Goal: Task Accomplishment & Management: Complete application form

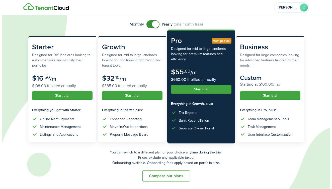
scroll to position [36, 0]
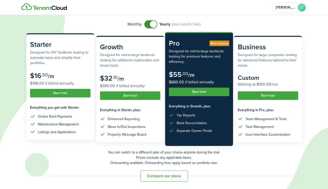
click at [54, 93] on button "Start trial" at bounding box center [60, 93] width 60 height 9
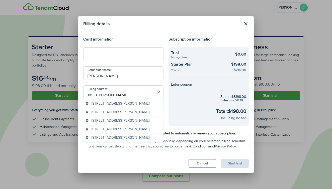
click at [112, 132] on span "[STREET_ADDRESS][PERSON_NAME]" at bounding box center [121, 129] width 58 height 5
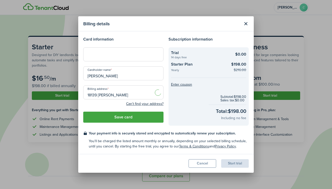
type input "[STREET_ADDRESS][PERSON_NAME]"
click at [235, 164] on div "Start trial" at bounding box center [235, 164] width 28 height 9
click at [128, 117] on button "Save card" at bounding box center [123, 117] width 80 height 11
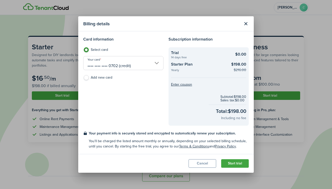
click at [241, 163] on button "Start trial" at bounding box center [235, 164] width 28 height 9
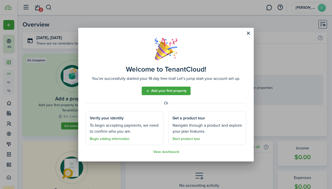
click at [160, 91] on link "Add your first property" at bounding box center [166, 91] width 49 height 9
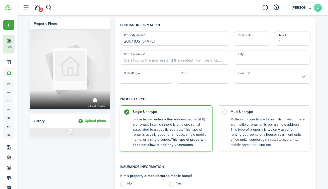
type input "2057 [US_STATE]"
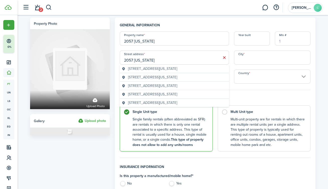
type input "2057 [US_STATE]"
type input "[PERSON_NAME]"
click at [161, 59] on input "2057 [US_STATE]" at bounding box center [174, 58] width 109 height 14
click at [168, 68] on span "[STREET_ADDRESS][US_STATE]" at bounding box center [152, 68] width 49 height 5
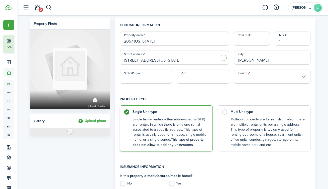
type input "[STREET_ADDRESS][US_STATE]"
type input "IN"
type input "46407"
type input "[GEOGRAPHIC_DATA]"
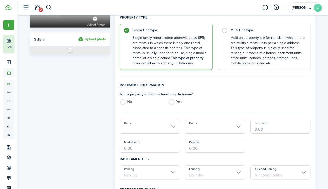
scroll to position [83, 0]
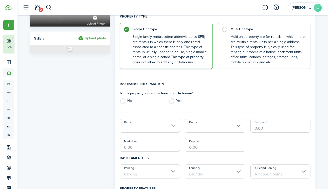
click at [127, 100] on label "No" at bounding box center [142, 103] width 44 height 8
radio input "true"
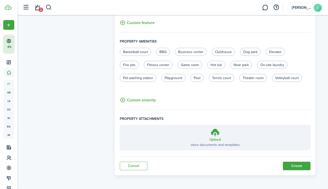
scroll to position [308, 0]
click at [294, 166] on button "Create" at bounding box center [297, 166] width 28 height 9
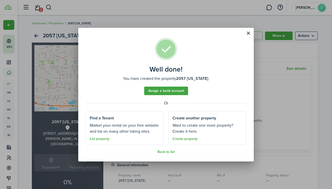
click at [248, 33] on button "Close modal" at bounding box center [248, 33] width 9 height 9
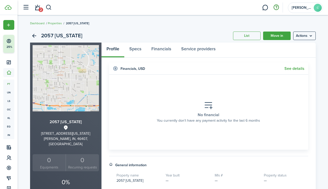
click at [276, 7] on button "button" at bounding box center [276, 7] width 9 height 9
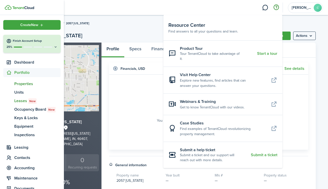
click at [24, 101] on span "Leases New" at bounding box center [37, 101] width 46 height 6
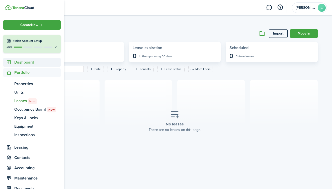
click at [19, 63] on span "Dashboard" at bounding box center [37, 62] width 46 height 6
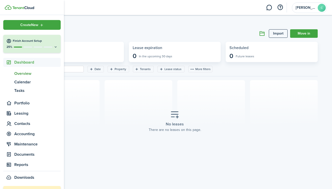
click at [20, 71] on span "Overview" at bounding box center [37, 74] width 46 height 6
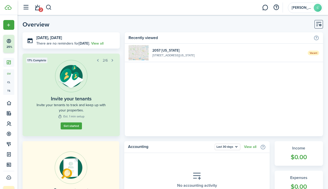
click at [313, 53] on span "Vacant" at bounding box center [314, 53] width 12 height 5
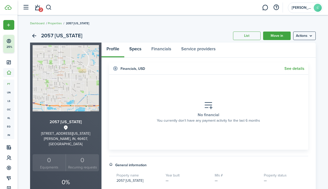
click at [133, 48] on link "Specs" at bounding box center [135, 50] width 22 height 15
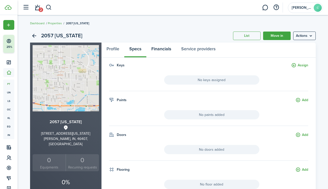
click at [162, 51] on link "Financials" at bounding box center [162, 50] width 30 height 15
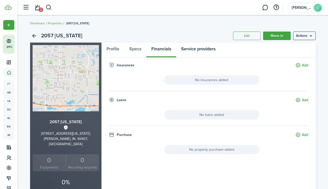
click at [196, 51] on link "Service providers" at bounding box center [198, 50] width 44 height 15
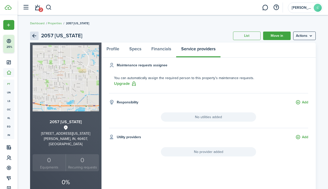
click at [36, 36] on link "Back" at bounding box center [34, 36] width 9 height 9
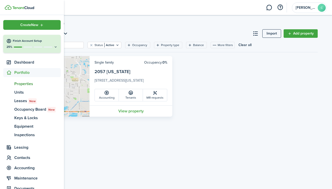
click at [54, 48] on icon at bounding box center [56, 47] width 4 height 4
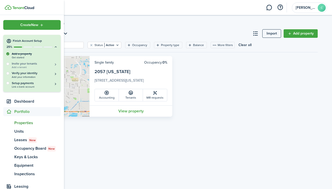
click at [29, 65] on h5 "Invite your tenants" at bounding box center [35, 64] width 46 height 4
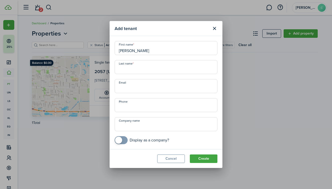
type input "[PERSON_NAME]"
type input "Fourte"
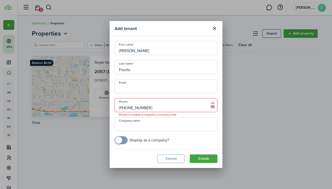
type input "[PHONE_NUMBER]"
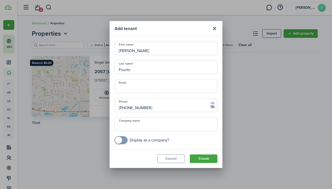
click at [208, 157] on button "Create" at bounding box center [204, 159] width 28 height 9
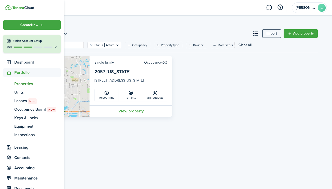
click at [54, 47] on icon at bounding box center [56, 47] width 4 height 4
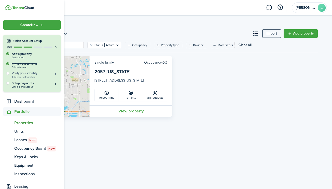
click at [23, 74] on h5 "Verify your identity" at bounding box center [35, 73] width 46 height 4
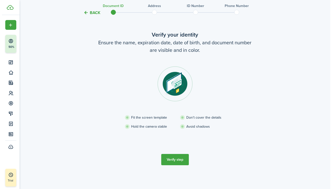
scroll to position [20, 0]
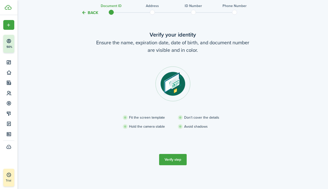
click at [170, 161] on button "Verify step" at bounding box center [173, 159] width 28 height 11
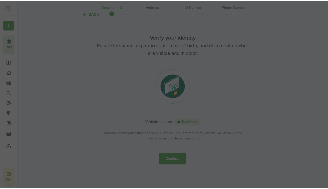
scroll to position [17, 0]
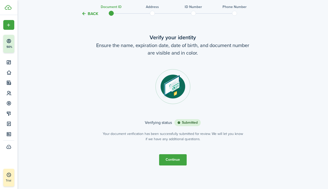
click at [169, 161] on button "Continue" at bounding box center [173, 160] width 28 height 11
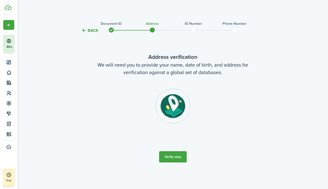
scroll to position [0, 0]
click at [176, 155] on button "Verify step" at bounding box center [175, 157] width 28 height 11
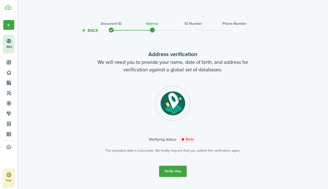
click at [186, 140] on status "Error" at bounding box center [188, 139] width 18 height 7
click at [172, 173] on button "Verify step" at bounding box center [173, 171] width 28 height 11
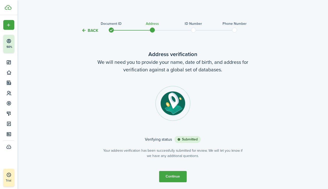
click at [169, 175] on button "Continue" at bounding box center [173, 176] width 28 height 11
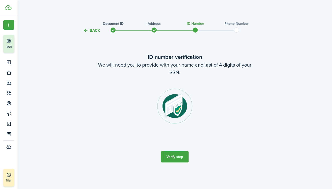
click at [176, 150] on tc-wizard-step "ID number verification We will need you to provide with your name and last of 4…" at bounding box center [174, 107] width 211 height 135
click at [176, 159] on button "Verify step" at bounding box center [175, 157] width 28 height 11
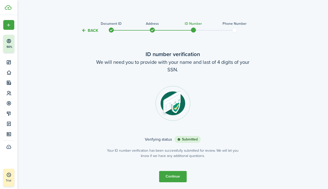
click at [166, 178] on button "Continue" at bounding box center [173, 176] width 28 height 11
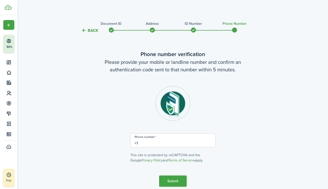
click at [149, 143] on input "+1" at bounding box center [172, 141] width 85 height 14
type input "[PHONE_NUMBER]"
click at [177, 184] on button "Submit" at bounding box center [173, 181] width 28 height 11
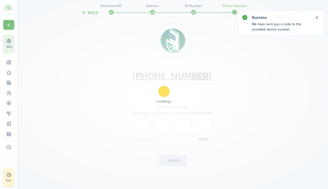
scroll to position [63, 0]
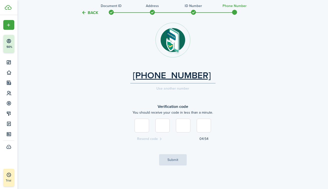
type input "8"
type input "2"
type input "5"
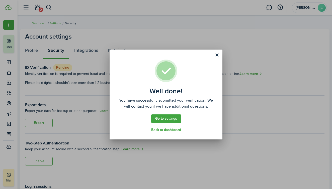
click at [172, 129] on link "Back to dashboard" at bounding box center [166, 130] width 30 height 4
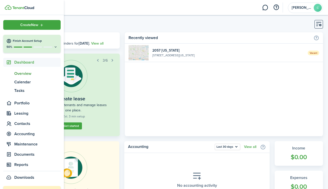
click at [54, 47] on icon at bounding box center [56, 47] width 4 height 4
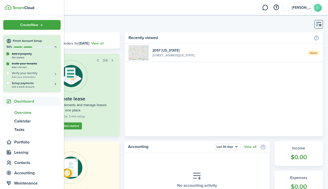
click at [26, 74] on h5 "Verify your identity" at bounding box center [35, 73] width 46 height 4
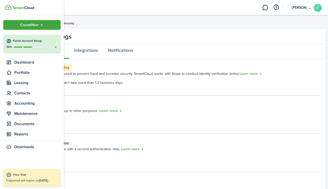
click at [55, 48] on icon at bounding box center [56, 47] width 4 height 4
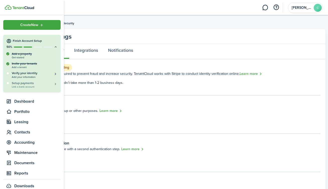
click at [25, 83] on h5 "Setup payments" at bounding box center [35, 83] width 46 height 5
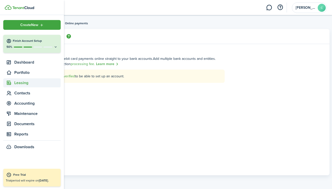
click at [21, 84] on span "Leasing" at bounding box center [37, 83] width 46 height 6
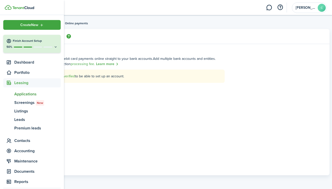
click at [22, 95] on span "Applications" at bounding box center [37, 94] width 46 height 6
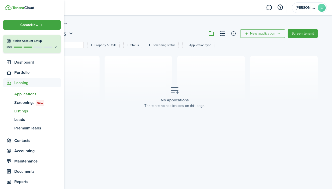
click at [19, 110] on span "Listings" at bounding box center [37, 111] width 46 height 6
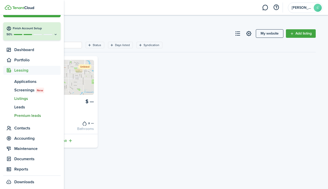
scroll to position [16, 0]
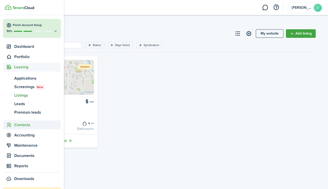
click at [22, 125] on span "Contacts" at bounding box center [37, 125] width 46 height 6
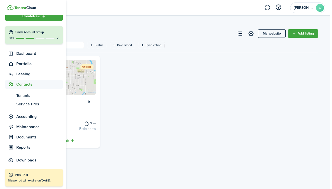
scroll to position [9, 0]
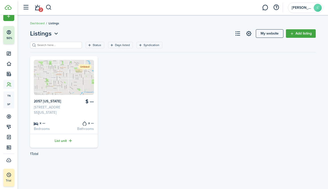
click at [67, 90] on img at bounding box center [64, 77] width 60 height 35
click at [86, 108] on card-listing-price "$ —" at bounding box center [80, 107] width 28 height 17
click at [89, 101] on card-listing-title "$ —" at bounding box center [80, 102] width 28 height 6
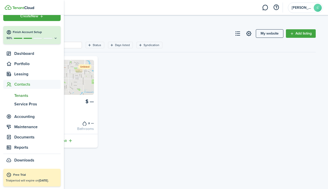
click at [22, 98] on span "Tenants" at bounding box center [37, 96] width 46 height 6
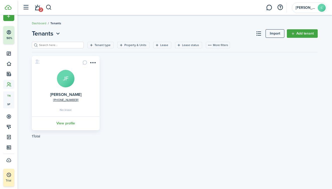
click at [93, 61] on menu-btn-icon "Open menu" at bounding box center [93, 62] width 9 height 9
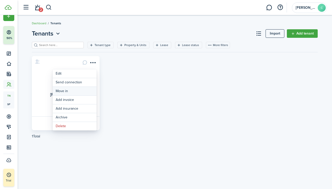
click at [72, 91] on link "Move in" at bounding box center [75, 91] width 44 height 9
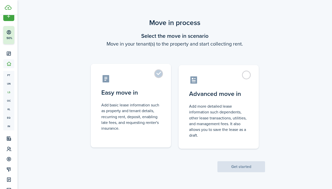
click at [130, 98] on label "Easy move in Add basic lease information such as property and tenant details, r…" at bounding box center [131, 106] width 80 height 84
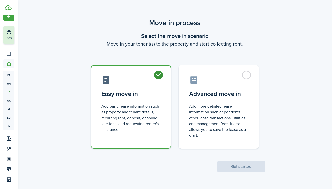
radio input "true"
click at [246, 167] on button "Get started" at bounding box center [242, 167] width 48 height 11
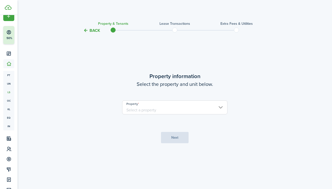
click at [221, 107] on input "Property" at bounding box center [174, 108] width 105 height 14
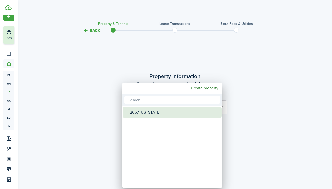
click at [140, 111] on div "2057 [US_STATE]" at bounding box center [174, 113] width 89 height 12
type input "2057 [US_STATE]"
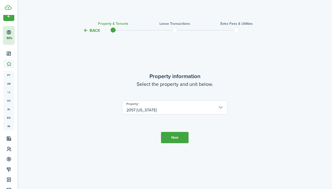
click at [179, 140] on button "Next" at bounding box center [175, 137] width 28 height 11
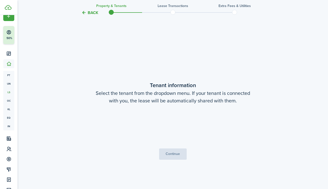
scroll to position [156, 0]
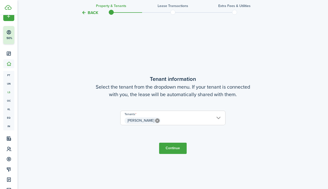
click at [171, 147] on button "Continue" at bounding box center [173, 148] width 28 height 11
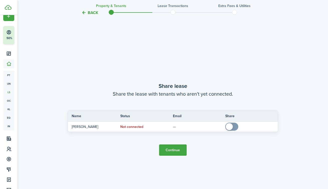
scroll to position [345, 0]
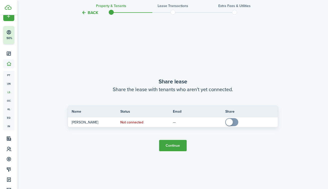
click at [173, 145] on button "Continue" at bounding box center [173, 145] width 28 height 11
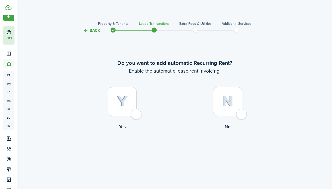
click at [135, 114] on div at bounding box center [122, 101] width 29 height 29
radio input "true"
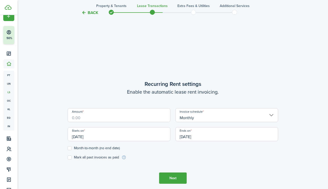
scroll to position [156, 0]
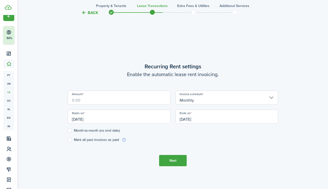
click at [81, 100] on input "Amount" at bounding box center [119, 98] width 103 height 14
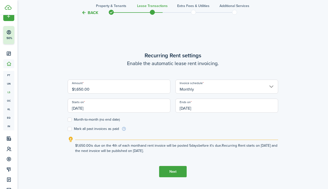
click at [94, 110] on input "[DATE]" at bounding box center [119, 106] width 103 height 14
type input "$1,650.00"
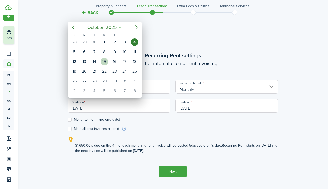
click at [106, 60] on div "15" at bounding box center [105, 62] width 8 height 8
type input "[DATE]"
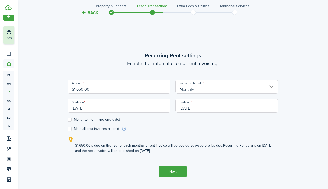
click at [202, 107] on input "[DATE]" at bounding box center [227, 106] width 103 height 14
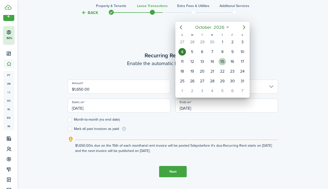
click at [222, 60] on div "15" at bounding box center [223, 62] width 8 height 8
type input "[DATE]"
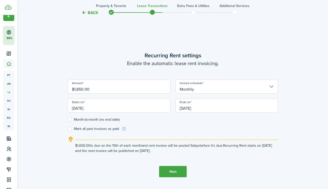
click at [71, 119] on label "Month-to-month (no end date)" at bounding box center [94, 120] width 52 height 4
click at [68, 120] on input "Month-to-month (no end date)" at bounding box center [67, 120] width 0 height 0
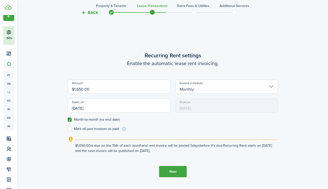
click at [70, 119] on label "Month-to-month (no end date)" at bounding box center [94, 120] width 52 height 4
click at [68, 120] on input "Month-to-month (no end date)" at bounding box center [67, 120] width 0 height 0
checkbox input "false"
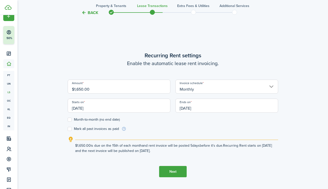
click at [192, 108] on input "[DATE]" at bounding box center [227, 106] width 103 height 14
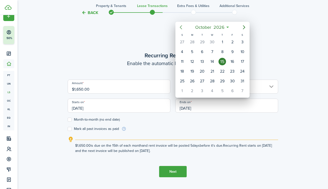
click at [181, 27] on icon "Previous page" at bounding box center [181, 27] width 2 height 4
click at [203, 62] on div "15" at bounding box center [203, 62] width 8 height 8
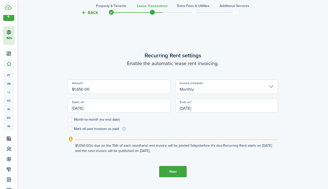
click at [193, 105] on input "[DATE]" at bounding box center [227, 106] width 103 height 14
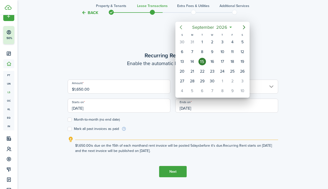
click at [181, 26] on icon "Previous page" at bounding box center [181, 27] width 2 height 4
click at [243, 63] on div "15" at bounding box center [243, 62] width 8 height 8
type input "[DATE]"
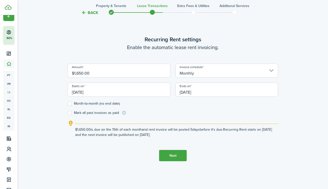
scroll to position [173, 0]
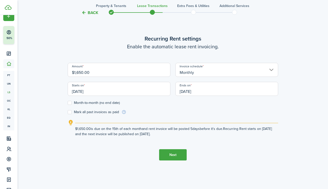
click at [173, 154] on button "Next" at bounding box center [173, 155] width 28 height 11
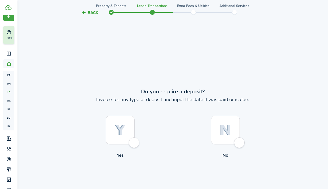
scroll to position [345, 0]
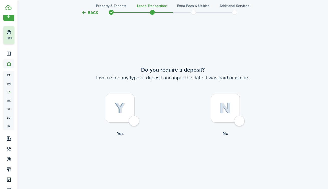
click at [240, 122] on div at bounding box center [225, 108] width 29 height 29
radio input "true"
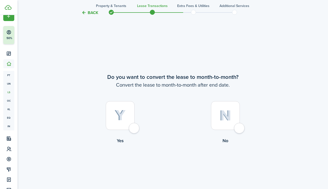
scroll to position [535, 0]
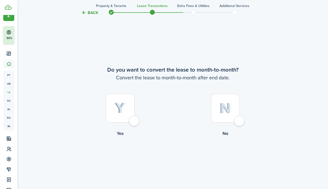
click at [134, 121] on div at bounding box center [120, 108] width 29 height 29
radio input "true"
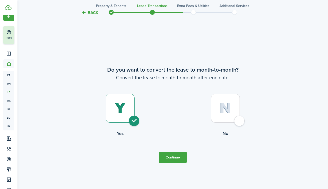
click at [178, 159] on button "Continue" at bounding box center [173, 157] width 28 height 11
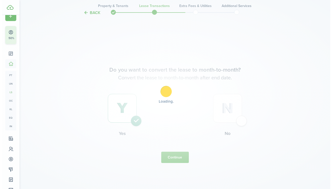
scroll to position [0, 0]
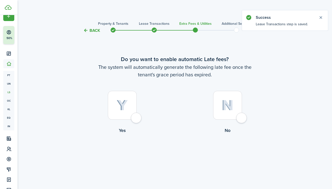
click at [136, 120] on div at bounding box center [122, 105] width 29 height 29
radio input "true"
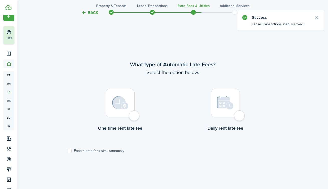
scroll to position [156, 0]
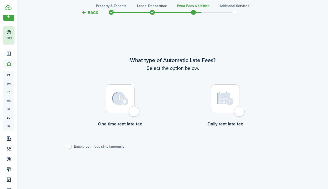
click at [133, 113] on div at bounding box center [120, 99] width 29 height 29
radio input "true"
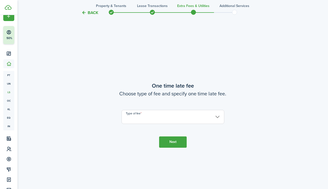
scroll to position [345, 0]
click at [216, 120] on input "Type of fee" at bounding box center [173, 117] width 103 height 14
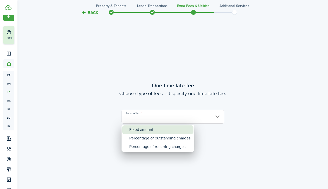
click at [150, 130] on div "Fixed amount" at bounding box center [159, 130] width 61 height 9
type input "Fixed amount"
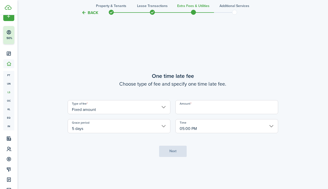
click at [202, 107] on input "Amount" at bounding box center [227, 107] width 103 height 14
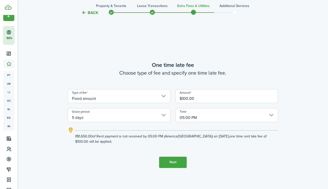
type input "$100.00"
click at [178, 163] on button "Next" at bounding box center [173, 162] width 28 height 11
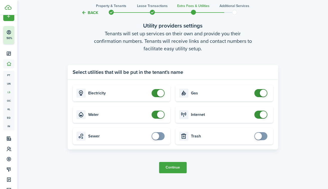
scroll to position [552, 0]
checkbox input "true"
click at [259, 136] on span at bounding box center [258, 136] width 7 height 7
click at [174, 167] on button "Continue" at bounding box center [173, 167] width 28 height 11
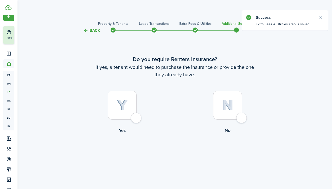
scroll to position [0, 0]
click at [242, 117] on div at bounding box center [227, 105] width 29 height 29
radio input "true"
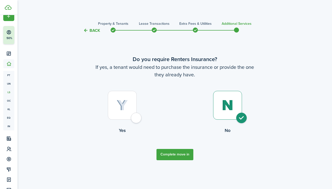
click at [195, 29] on span at bounding box center [196, 30] width 8 height 8
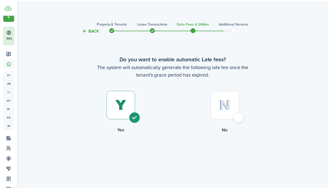
scroll to position [535, 0]
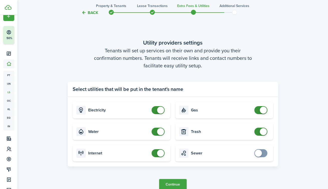
checkbox input "false"
click at [261, 130] on span at bounding box center [263, 131] width 7 height 7
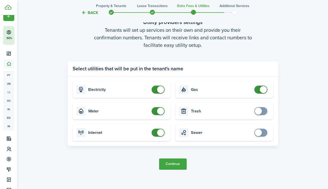
scroll to position [555, 0]
click at [178, 164] on button "Continue" at bounding box center [173, 164] width 28 height 11
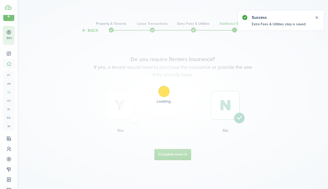
scroll to position [0, 0]
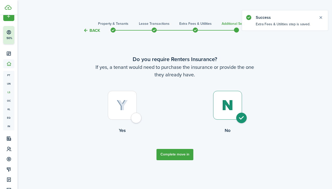
click at [171, 154] on button "Complete move in" at bounding box center [175, 154] width 37 height 11
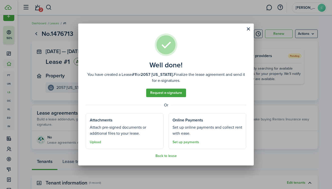
click at [95, 142] on button "Upload" at bounding box center [95, 143] width 11 height 4
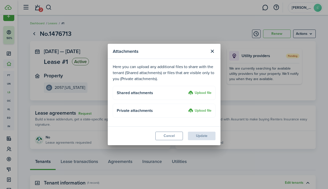
click at [191, 113] on label "Upload file" at bounding box center [199, 111] width 23 height 6
click at [187, 108] on input "Upload file" at bounding box center [187, 108] width 0 height 0
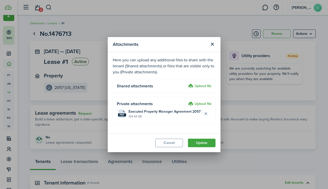
click at [209, 142] on button "Update" at bounding box center [202, 143] width 28 height 9
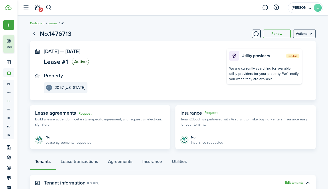
click at [38, 9] on link "2" at bounding box center [38, 7] width 10 height 13
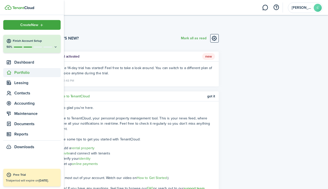
click at [12, 74] on sidebar-link-icon at bounding box center [8, 72] width 11 height 5
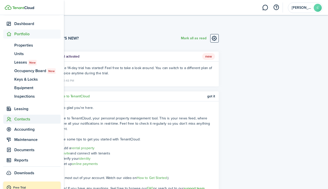
scroll to position [44, 0]
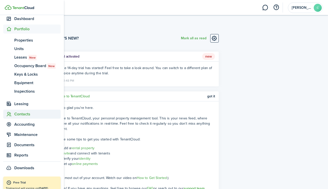
click at [26, 114] on span "Contacts" at bounding box center [37, 114] width 46 height 6
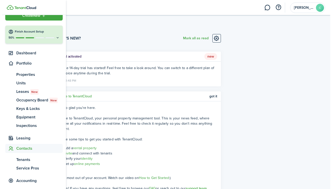
scroll to position [9, 0]
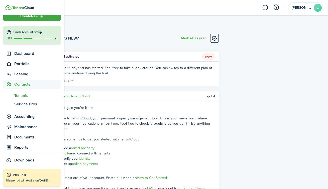
click at [27, 97] on span "Tenants" at bounding box center [37, 96] width 46 height 6
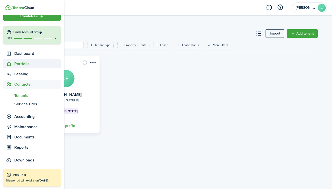
click at [10, 65] on icon at bounding box center [8, 63] width 5 height 5
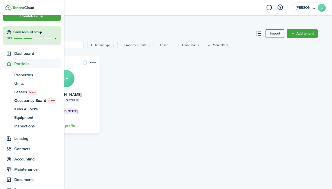
click at [54, 38] on icon at bounding box center [56, 38] width 4 height 4
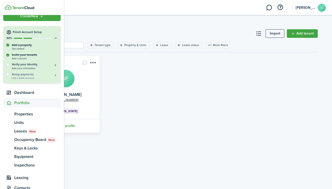
click at [42, 75] on h5 "Setup payments" at bounding box center [35, 74] width 46 height 5
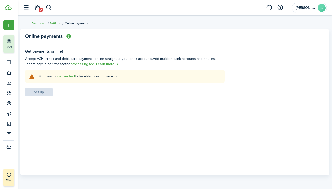
click at [102, 64] on link "Learn more" at bounding box center [107, 64] width 23 height 6
